Goal: Register for event/course

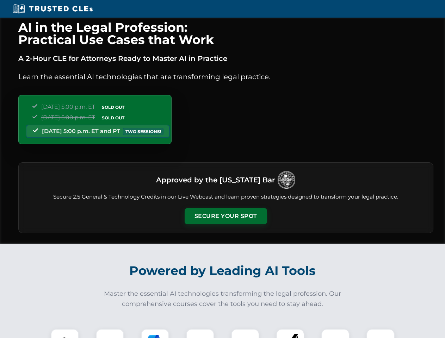
click at [225, 216] on button "Secure Your Spot" at bounding box center [225, 216] width 82 height 16
click at [65, 333] on img at bounding box center [65, 343] width 20 height 20
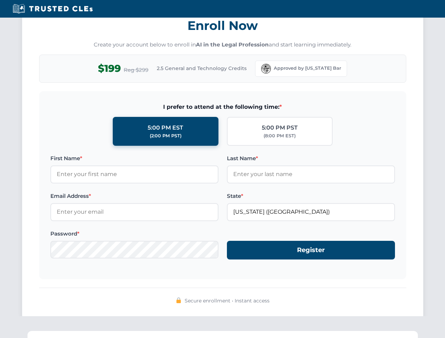
scroll to position [691, 0]
